Goal: Find specific page/section: Find specific page/section

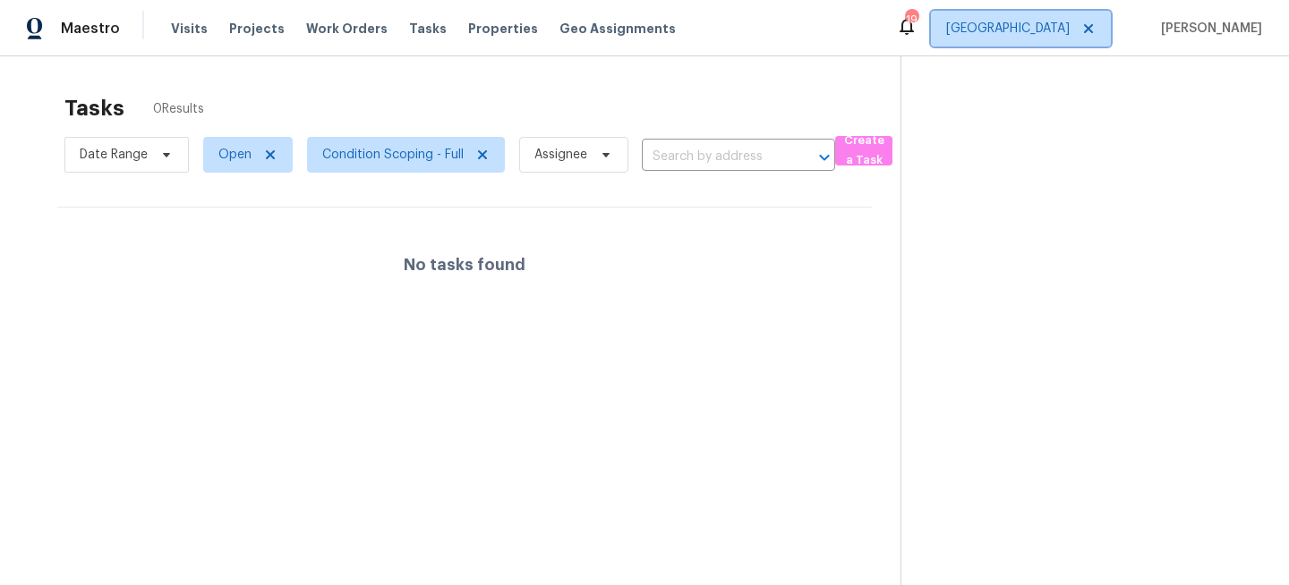
click at [1050, 23] on span "Jacksonville" at bounding box center [1007, 29] width 123 height 18
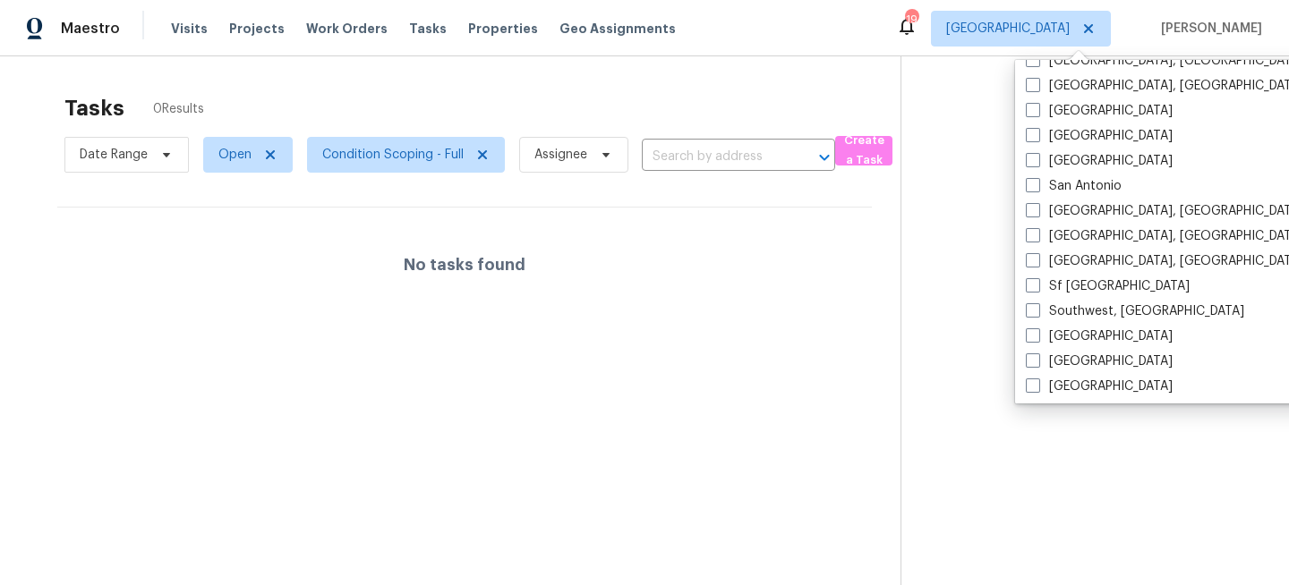
scroll to position [1199, 0]
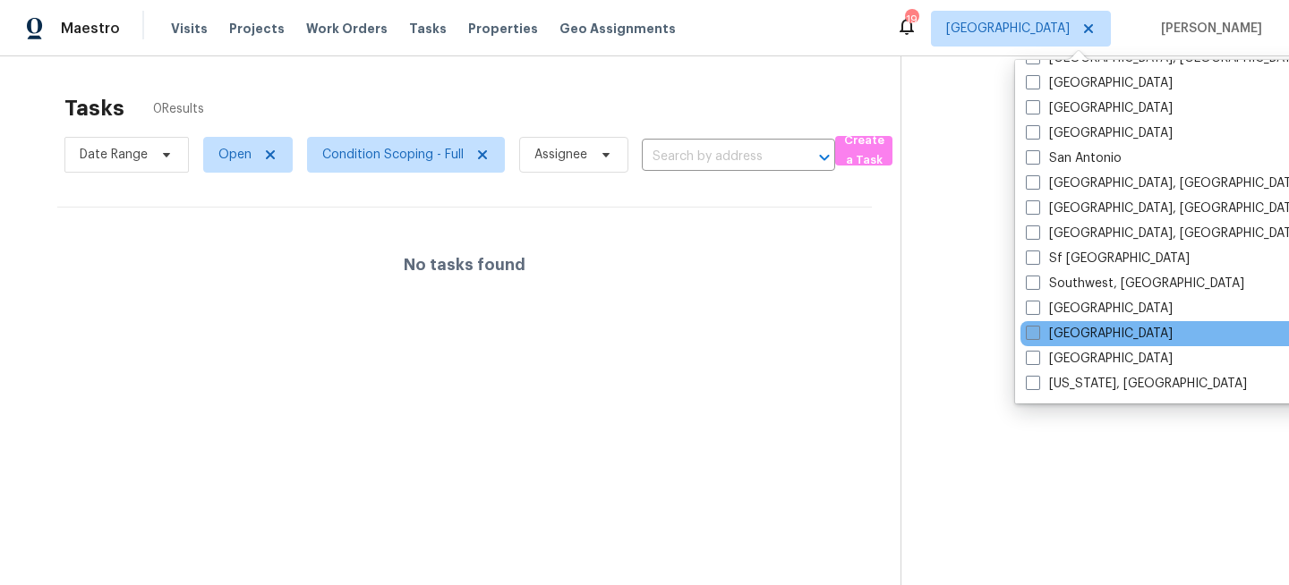
click at [1045, 328] on label "[GEOGRAPHIC_DATA]" at bounding box center [1099, 334] width 147 height 18
click at [1037, 328] on input "[GEOGRAPHIC_DATA]" at bounding box center [1032, 331] width 12 height 12
checkbox input "true"
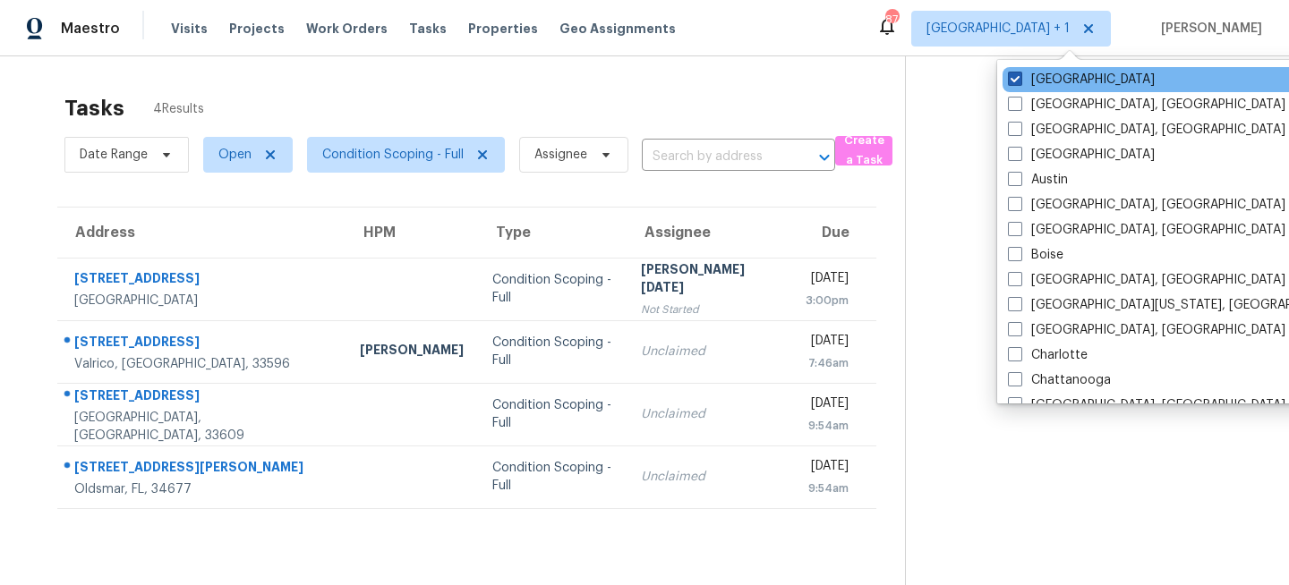
click at [1056, 77] on label "Jacksonville" at bounding box center [1081, 80] width 147 height 18
click at [1019, 77] on input "Jacksonville" at bounding box center [1014, 77] width 12 height 12
checkbox input "false"
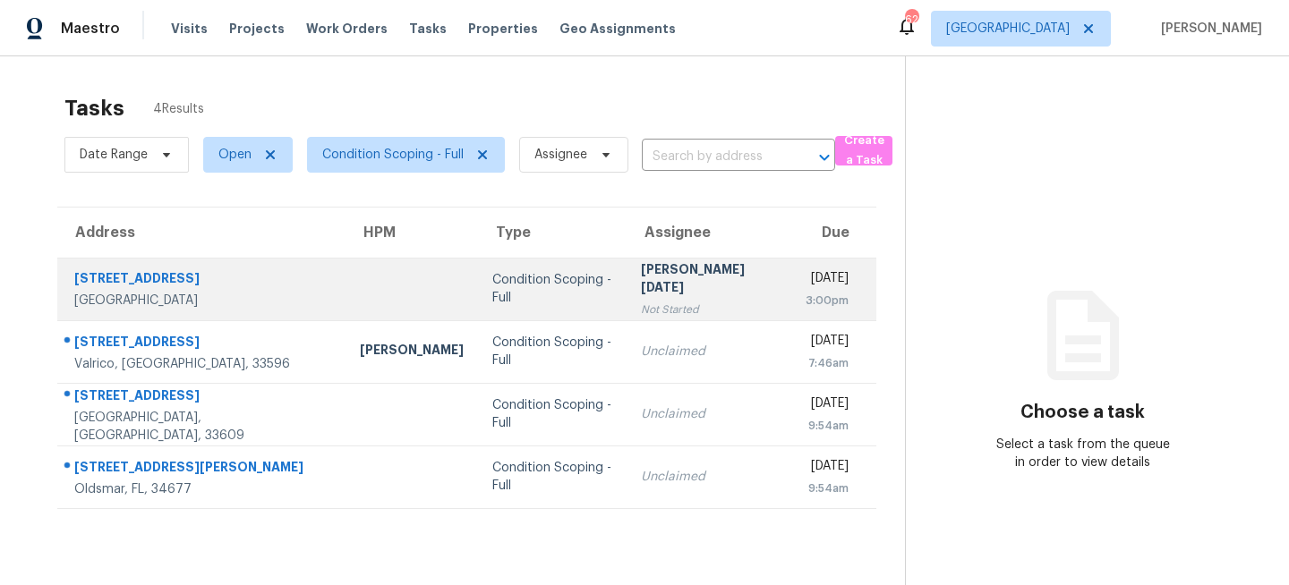
click at [507, 304] on td "Condition Scoping - Full" at bounding box center [552, 289] width 149 height 63
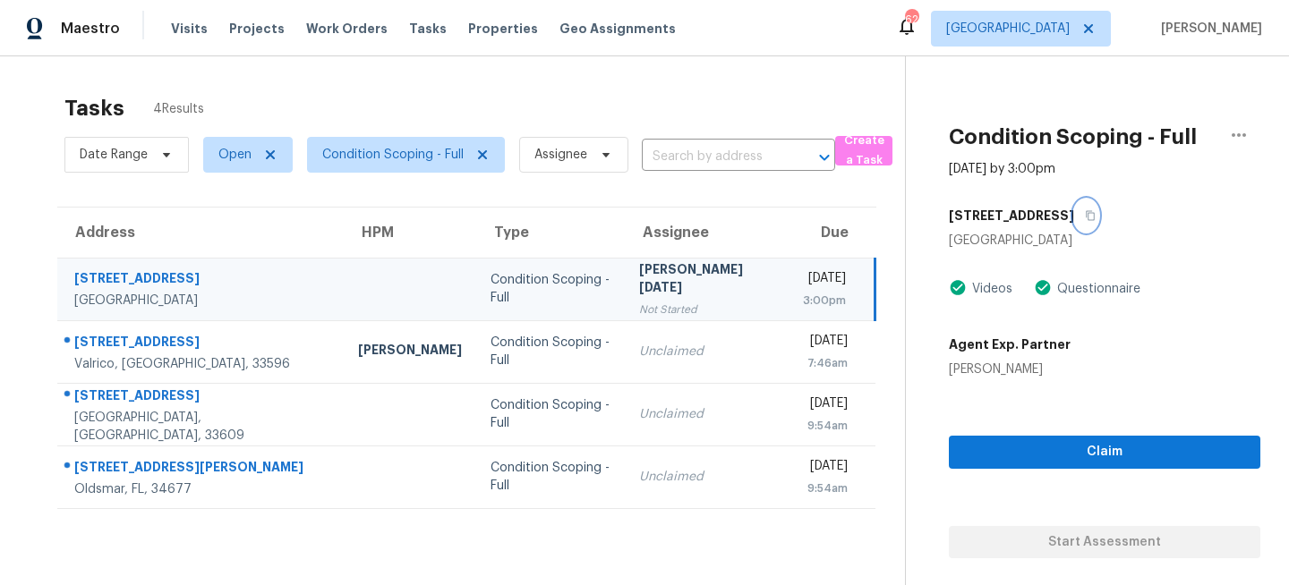
click at [1095, 215] on icon "button" at bounding box center [1090, 215] width 11 height 11
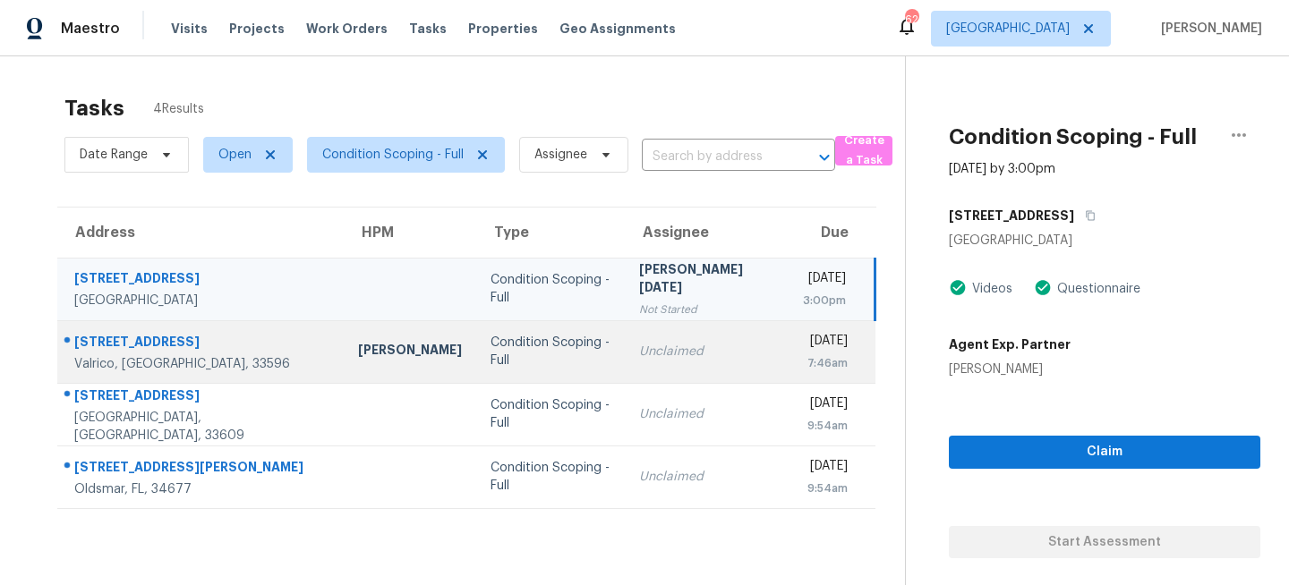
click at [665, 363] on td "Unclaimed" at bounding box center [707, 351] width 164 height 63
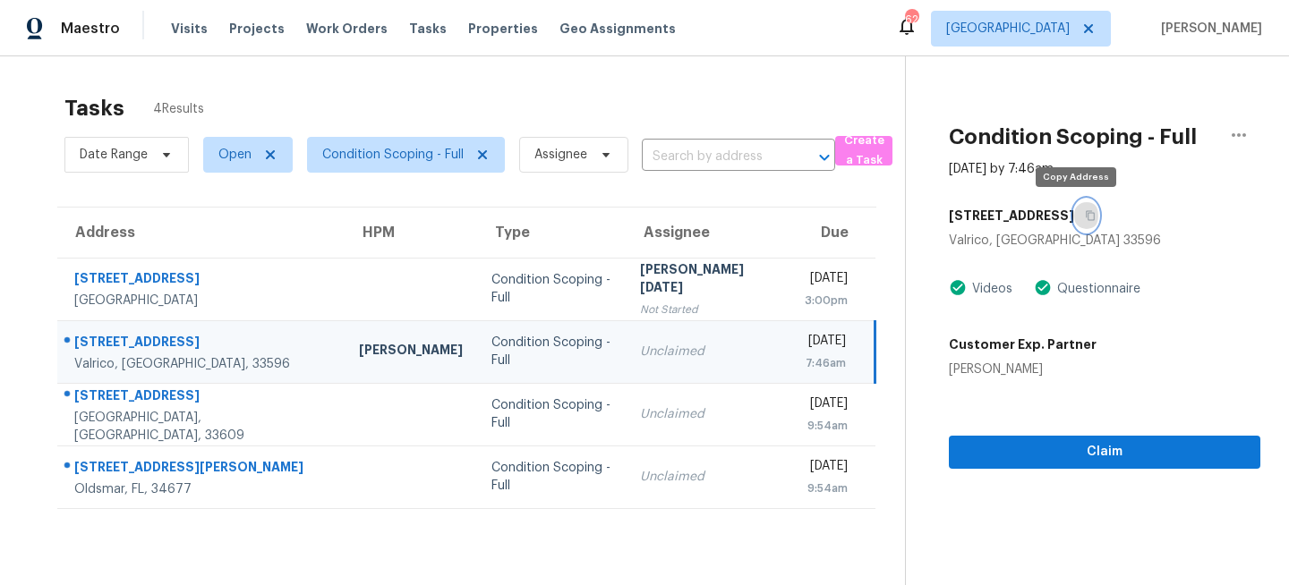
click at [1083, 215] on button "button" at bounding box center [1086, 216] width 24 height 32
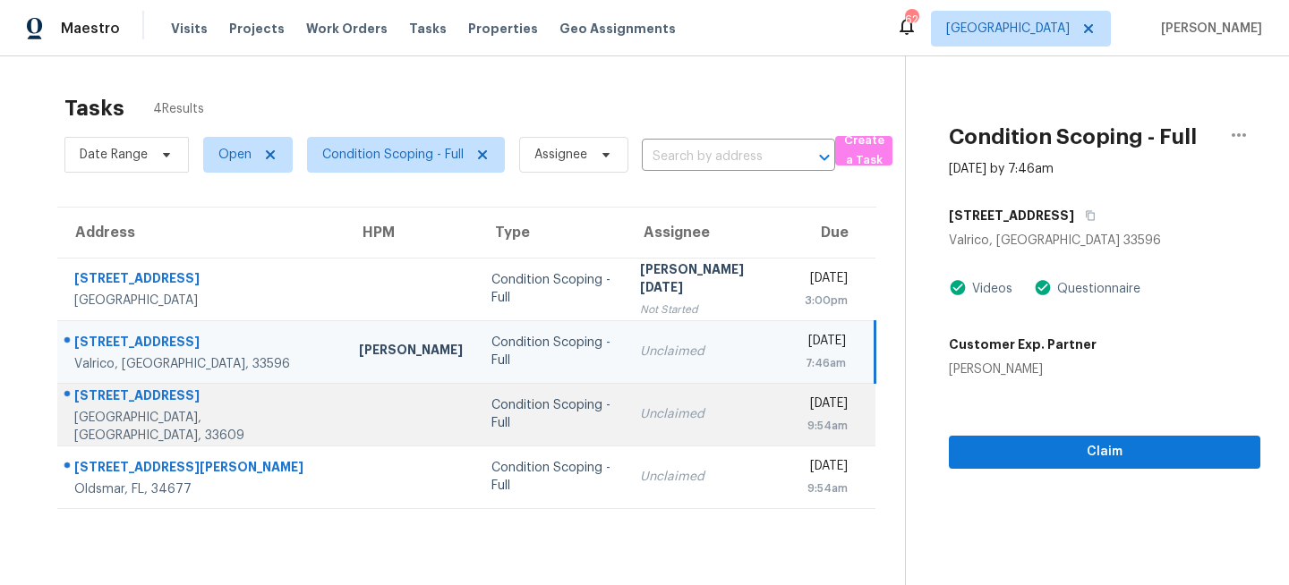
click at [634, 424] on td "Unclaimed" at bounding box center [708, 414] width 165 height 63
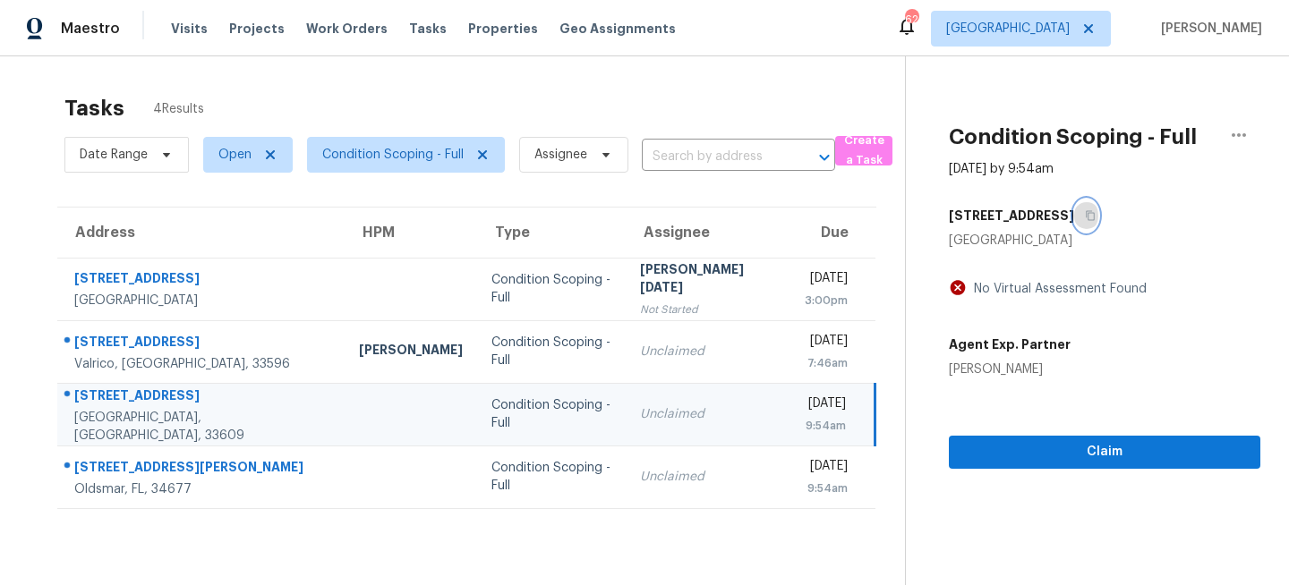
click at [1085, 212] on icon "button" at bounding box center [1090, 215] width 11 height 11
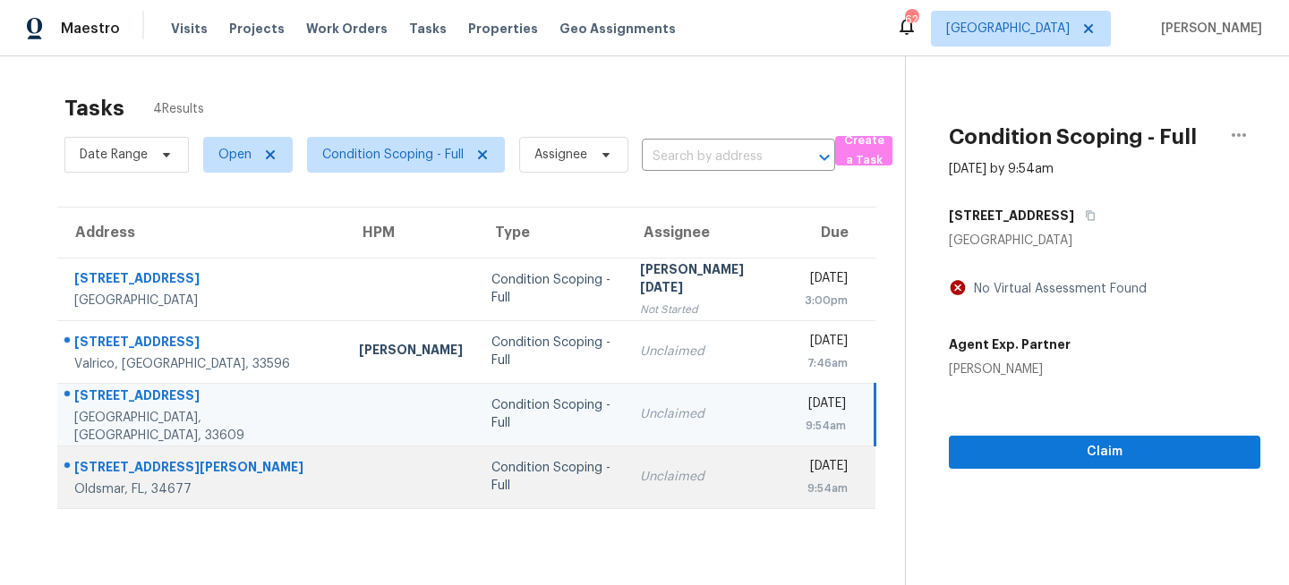
click at [491, 483] on div "Condition Scoping - Full" at bounding box center [551, 477] width 120 height 36
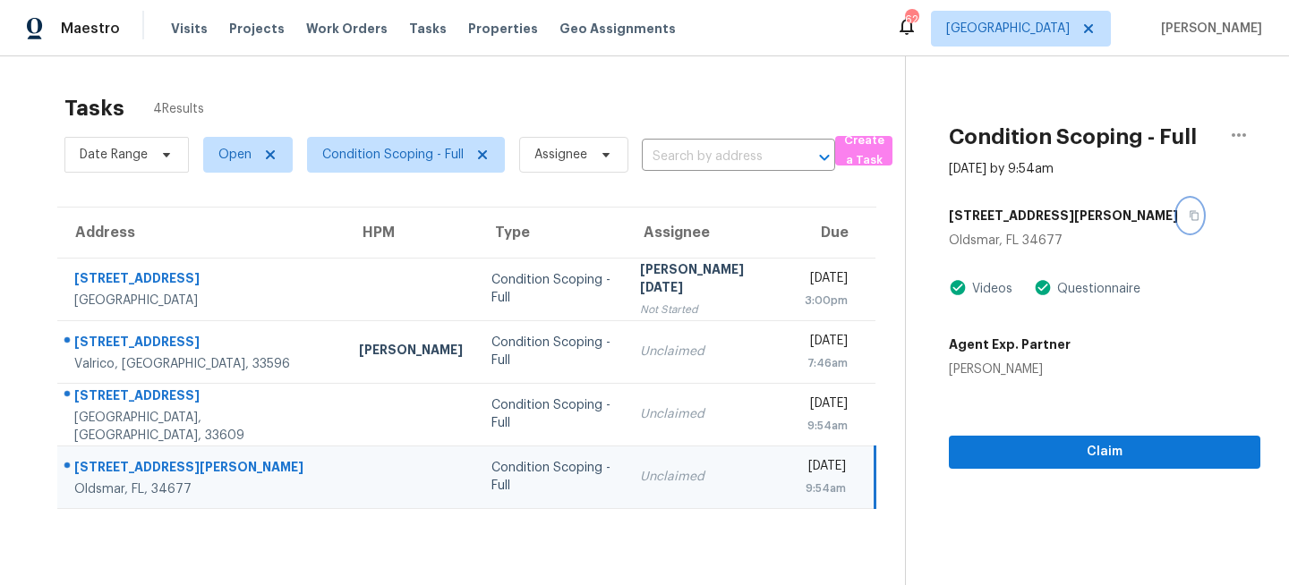
click at [1188, 217] on icon "button" at bounding box center [1193, 215] width 11 height 11
